Goal: Task Accomplishment & Management: Manage account settings

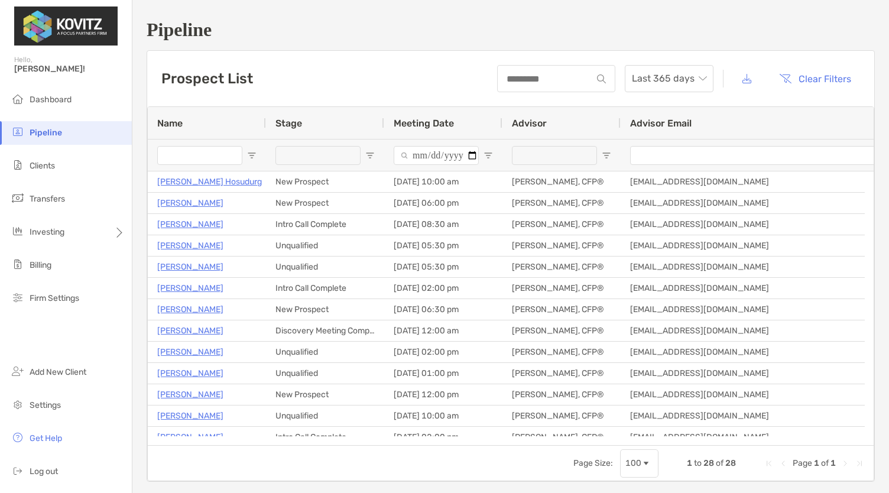
click at [266, 41] on div "Pipeline Prospect List Last 365 days Clear Filters 1 to 28 of 28. Page 1 of 1 N…" at bounding box center [510, 250] width 757 height 501
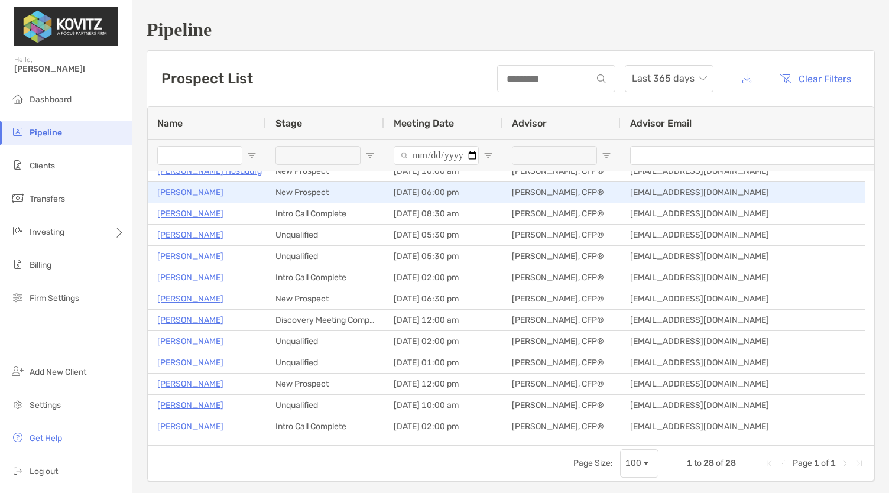
scroll to position [13, 0]
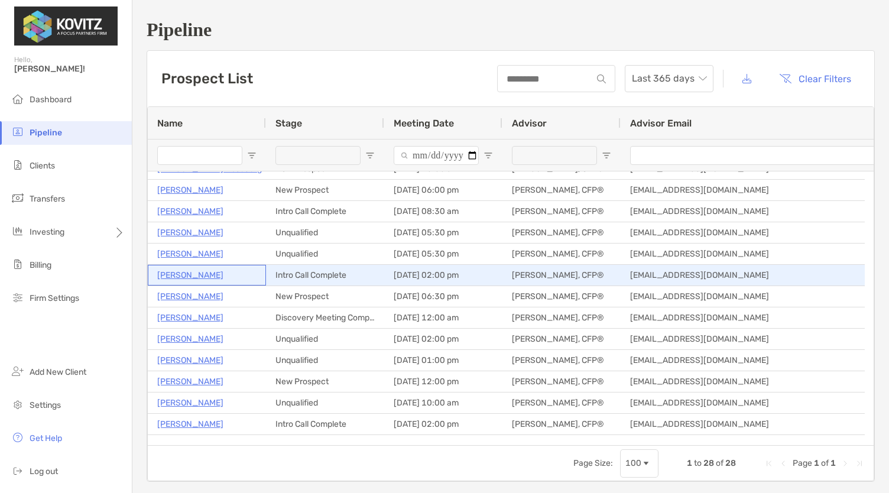
click at [193, 275] on p "[PERSON_NAME]" at bounding box center [190, 275] width 66 height 15
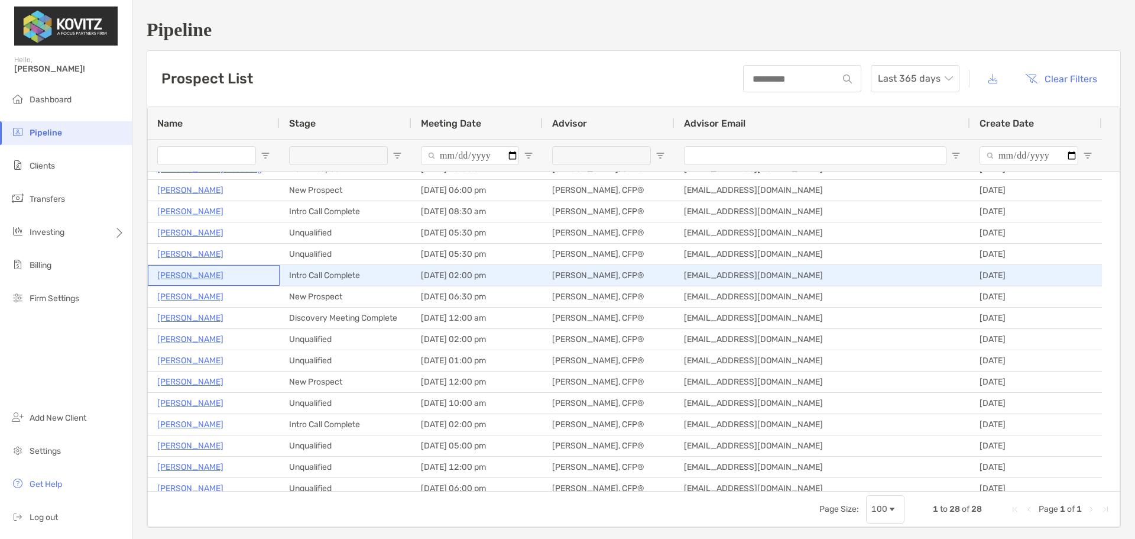
click at [207, 276] on p "[PERSON_NAME]" at bounding box center [190, 275] width 66 height 15
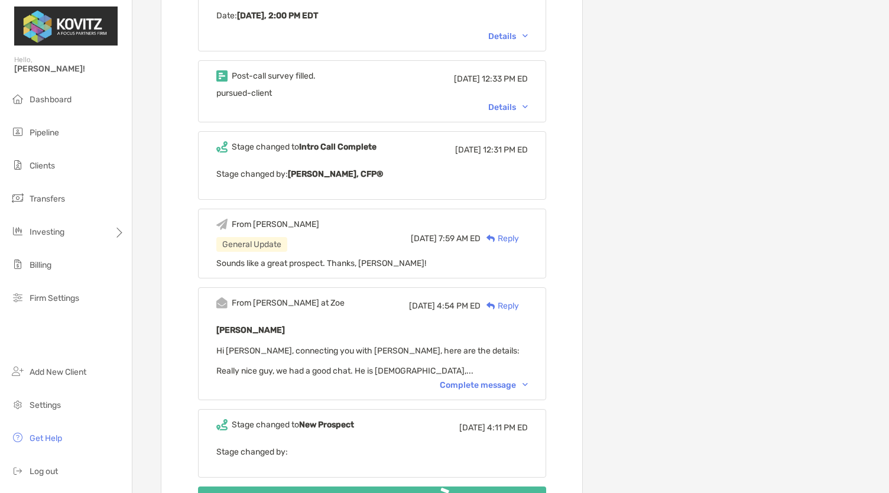
scroll to position [696, 0]
click at [479, 380] on div "Complete message" at bounding box center [484, 385] width 88 height 10
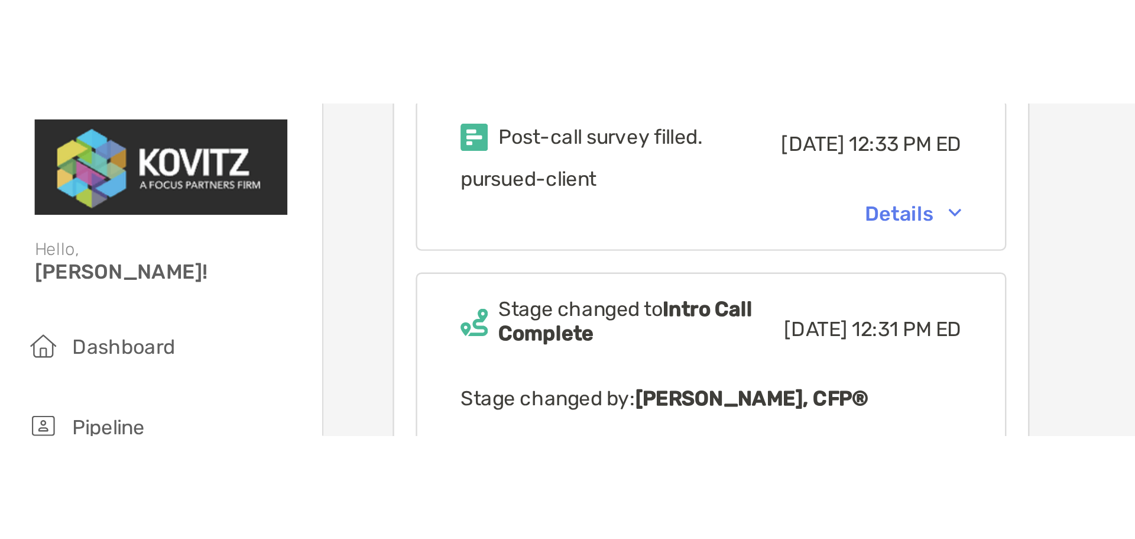
scroll to position [699, 0]
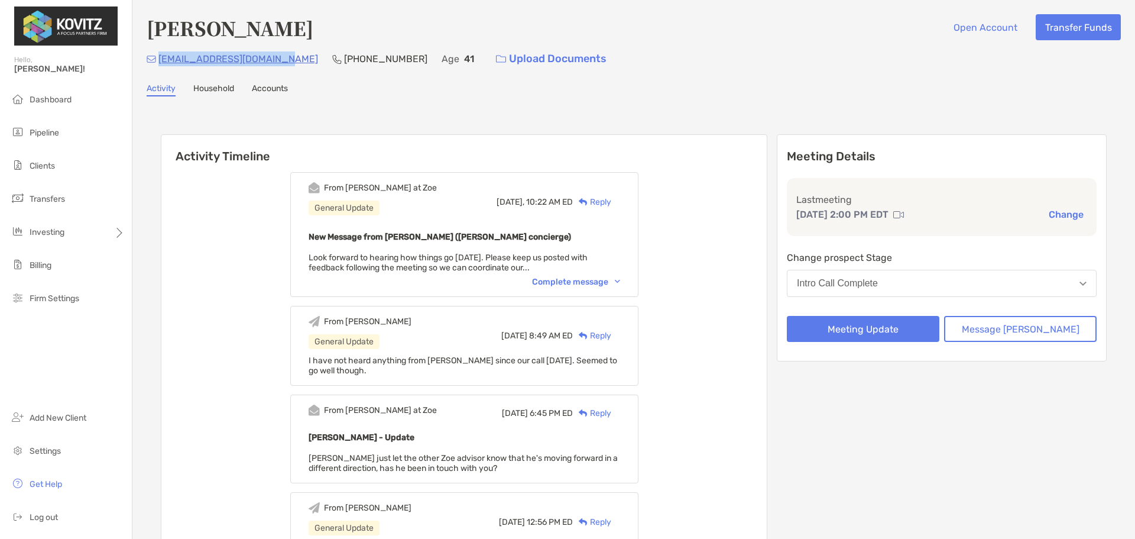
drag, startPoint x: 281, startPoint y: 61, endPoint x: 157, endPoint y: 60, distance: 123.6
click at [157, 60] on div "[EMAIL_ADDRESS][DOMAIN_NAME] [PHONE_NUMBER] Age [DEMOGRAPHIC_DATA] Upload Docum…" at bounding box center [634, 58] width 975 height 25
copy p "[EMAIL_ADDRESS][DOMAIN_NAME]"
click at [922, 294] on button "Intro Call Complete" at bounding box center [942, 283] width 310 height 27
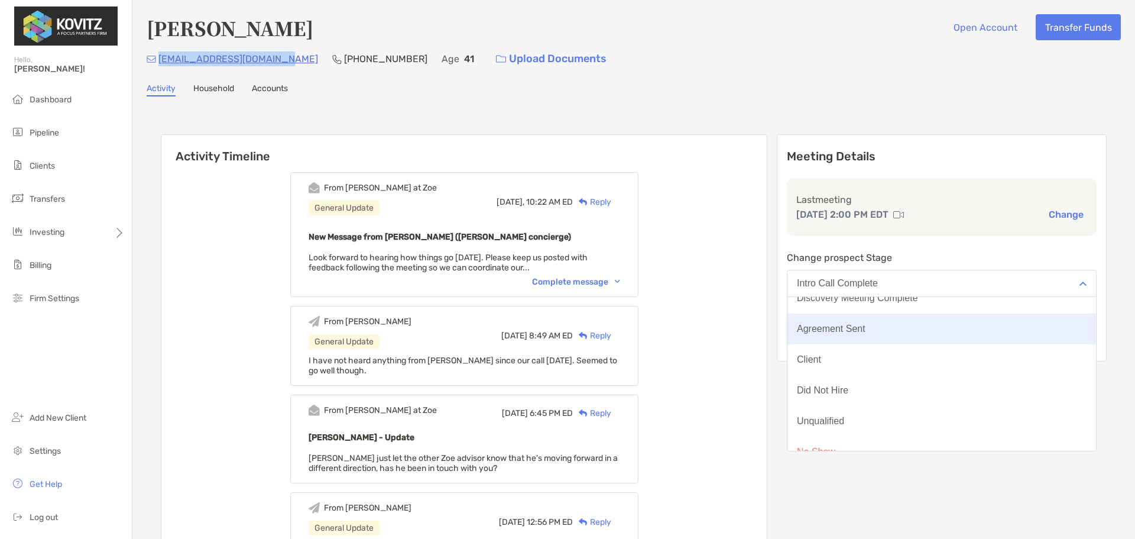
scroll to position [92, 0]
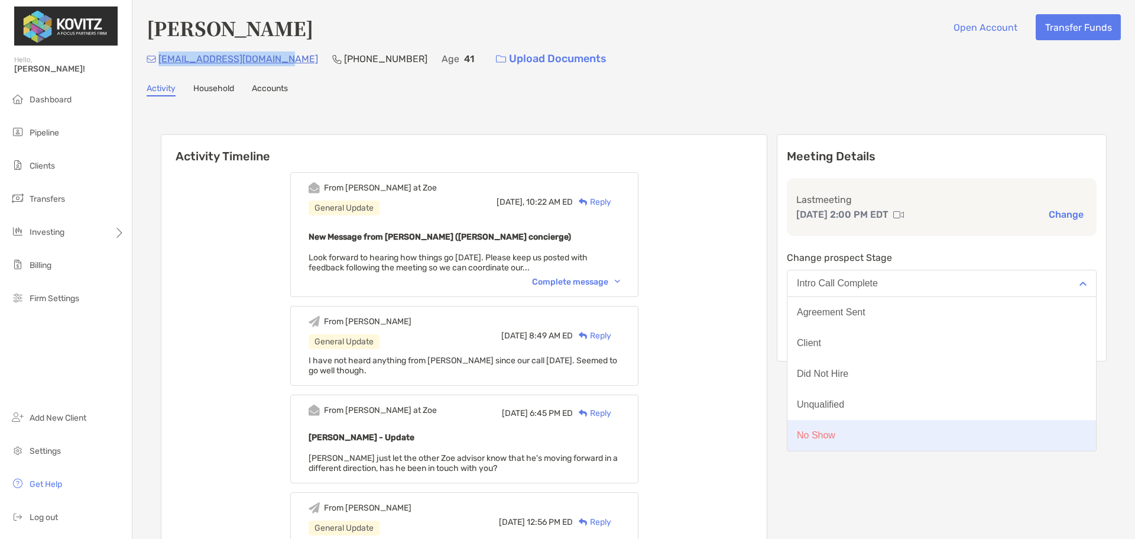
click at [836, 432] on div "No Show" at bounding box center [816, 435] width 38 height 11
